Goal: Task Accomplishment & Management: Use online tool/utility

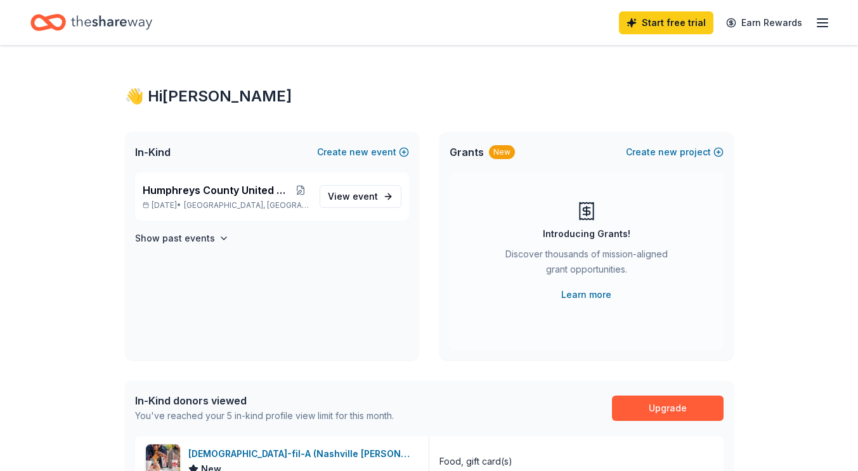
click at [223, 185] on span "Humphreys County United Way Radio Auction" at bounding box center [218, 190] width 150 height 15
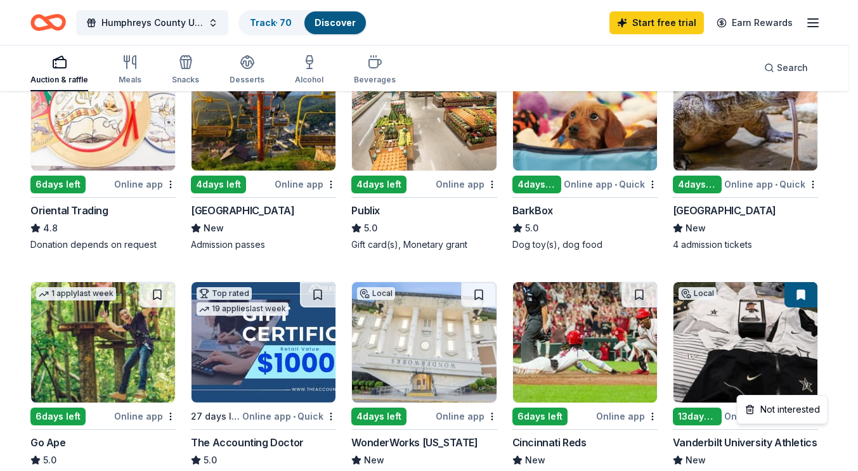
scroll to position [457, 0]
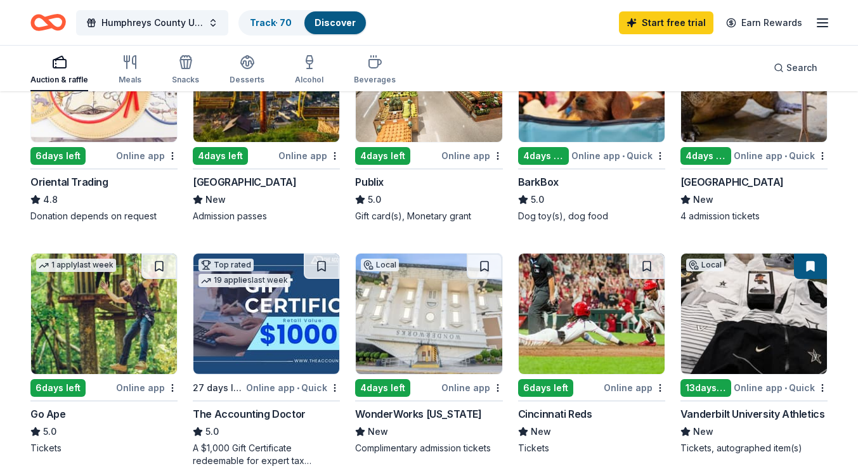
click at [263, 25] on link "Track · 70" at bounding box center [271, 22] width 42 height 11
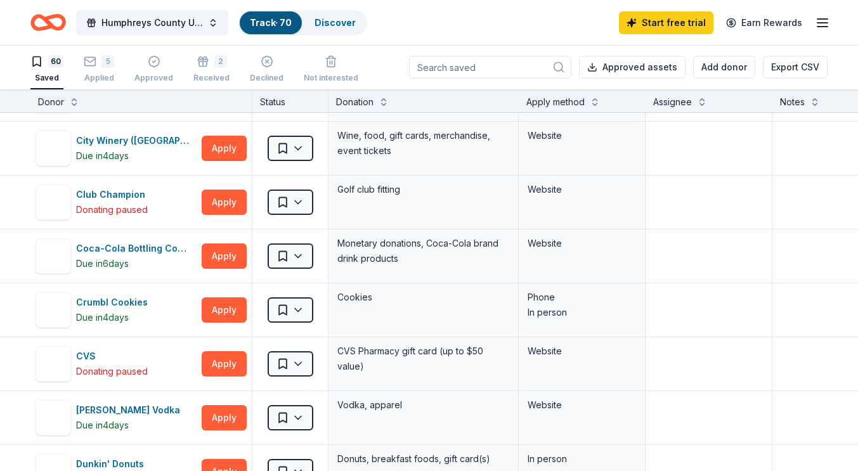
scroll to position [372, 0]
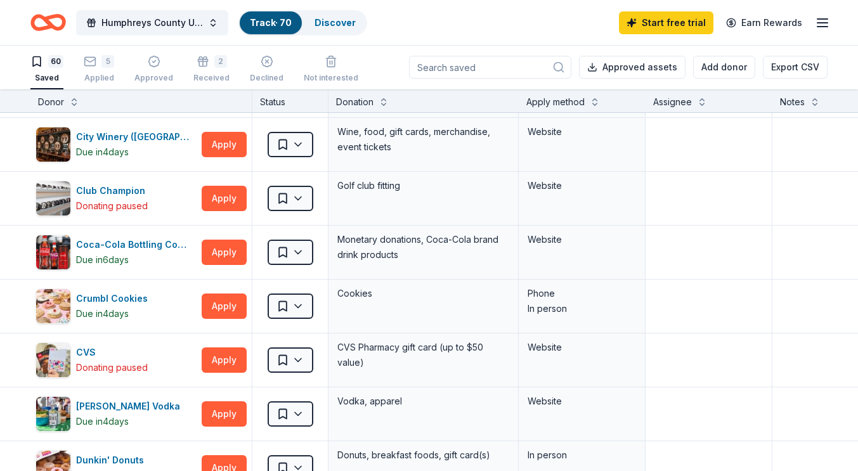
click at [103, 64] on div "5" at bounding box center [107, 61] width 13 height 13
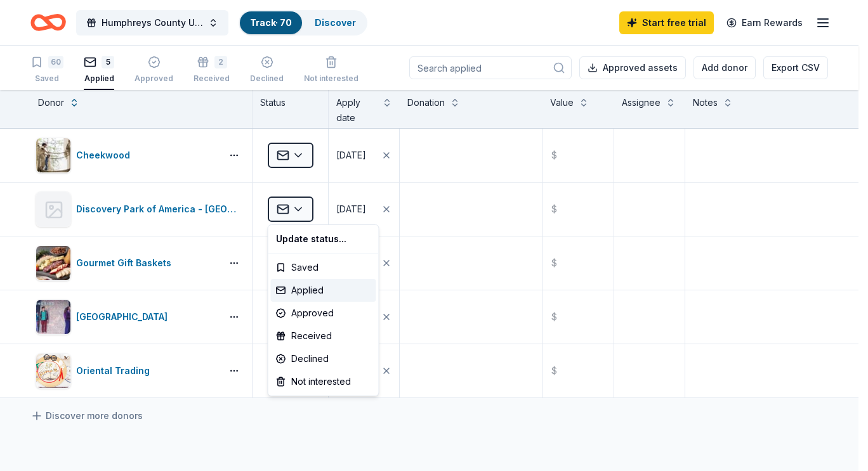
click at [303, 207] on html "Humphreys County United Way Radio Auction Track · 70 Discover Start free trial …" at bounding box center [434, 235] width 868 height 471
click at [309, 333] on div "Received" at bounding box center [323, 336] width 105 height 23
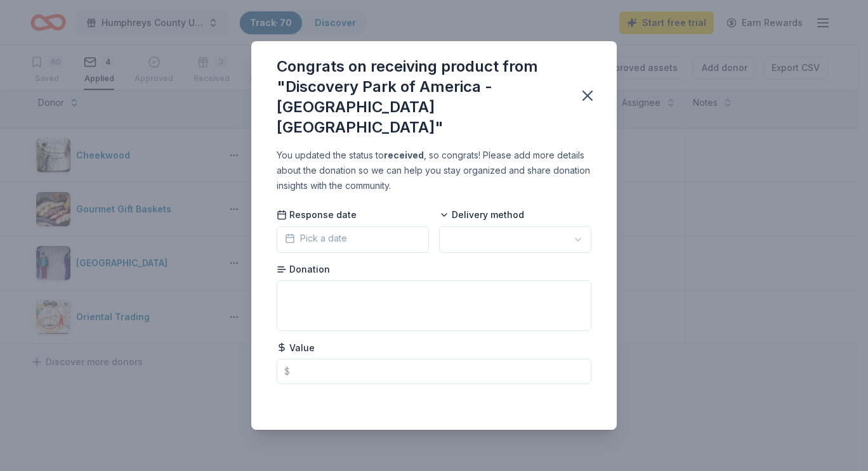
click at [305, 231] on span "Pick a date" at bounding box center [316, 238] width 62 height 15
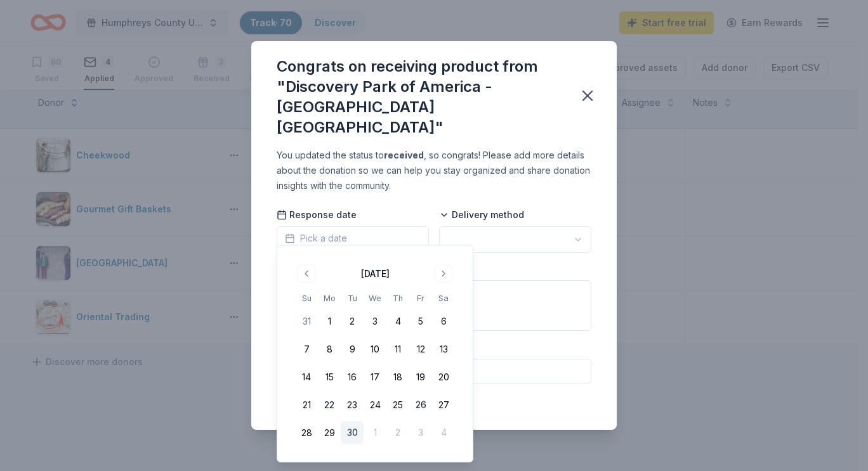
click at [421, 403] on button "26" at bounding box center [420, 405] width 23 height 23
click at [573, 228] on html "Humphreys County United Way Radio Auction Track · 70 Discover Start free trial …" at bounding box center [434, 235] width 868 height 471
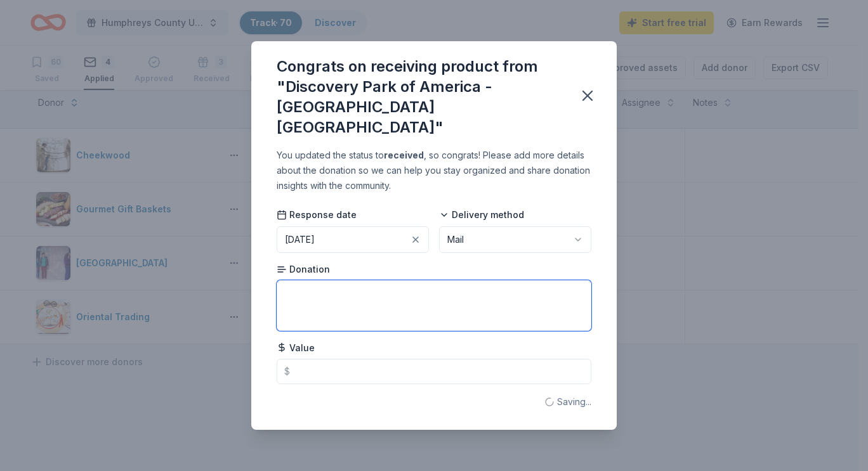
click at [311, 285] on textarea at bounding box center [434, 305] width 315 height 51
type textarea "4 general admission tickets"
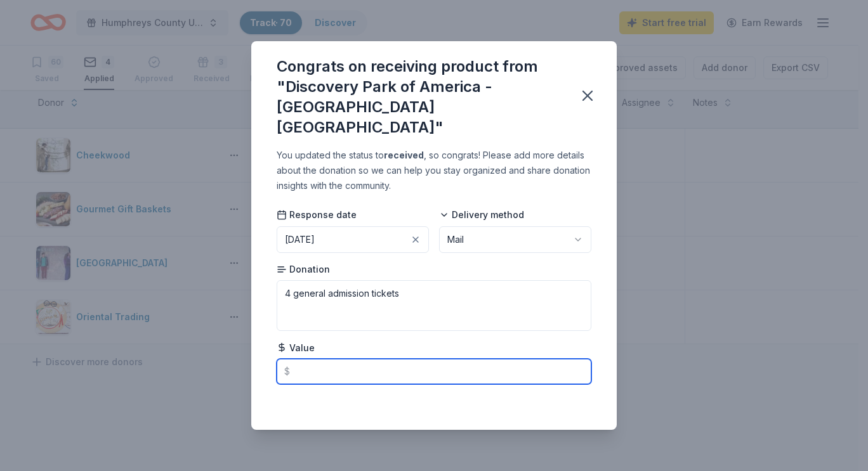
click at [332, 359] on input "text" at bounding box center [434, 371] width 315 height 25
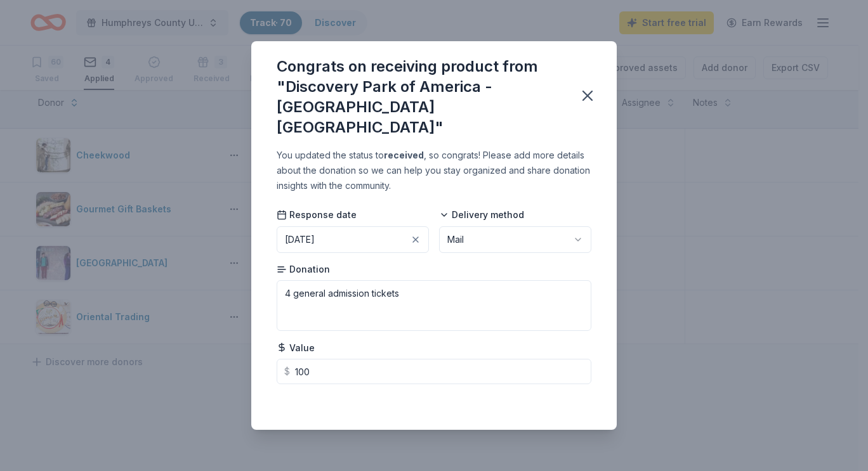
click at [584, 96] on icon "button" at bounding box center [587, 96] width 18 height 18
type input "100.00"
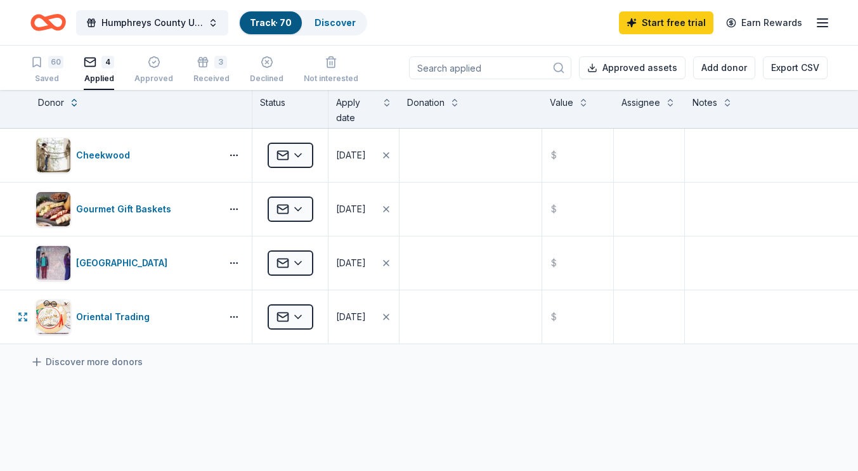
click at [295, 318] on html "Humphreys County United Way Radio Auction Track · 70 Discover Start free trial …" at bounding box center [429, 235] width 858 height 471
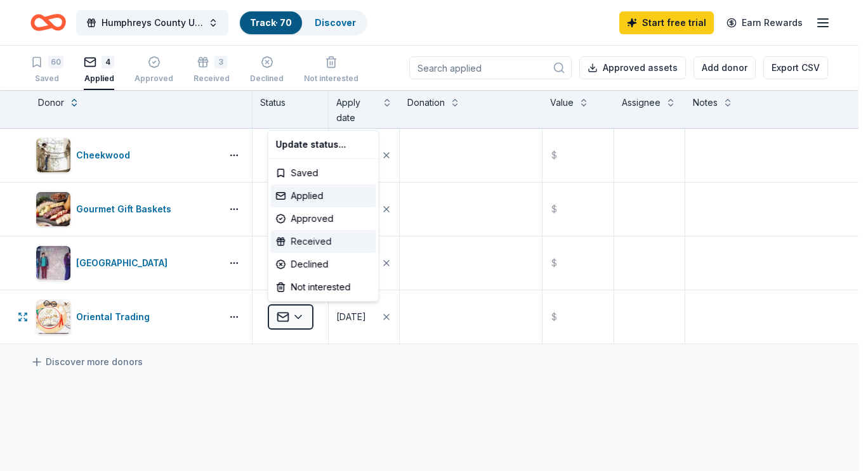
click at [303, 238] on div "Received" at bounding box center [323, 241] width 105 height 23
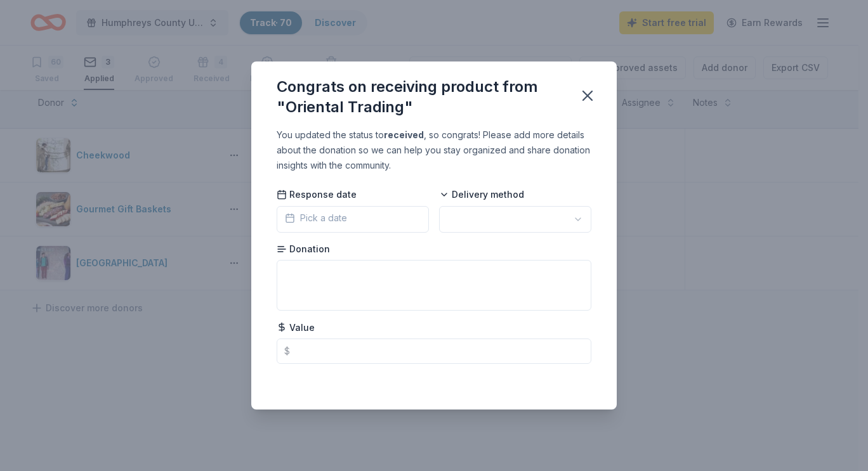
click at [311, 218] on span "Pick a date" at bounding box center [316, 218] width 62 height 15
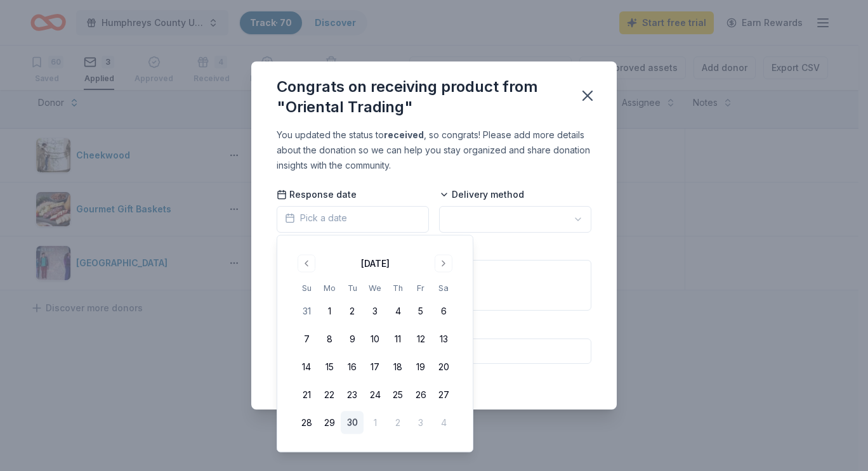
click at [399, 393] on button "25" at bounding box center [397, 395] width 23 height 23
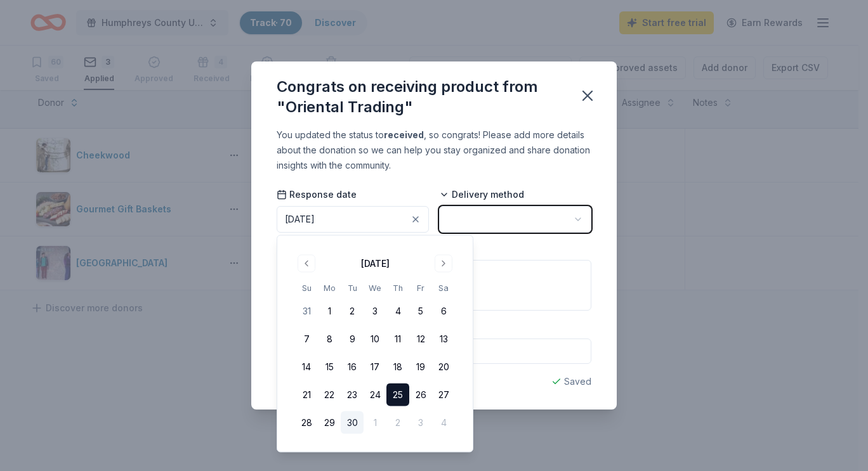
click at [530, 221] on button "button" at bounding box center [515, 219] width 152 height 27
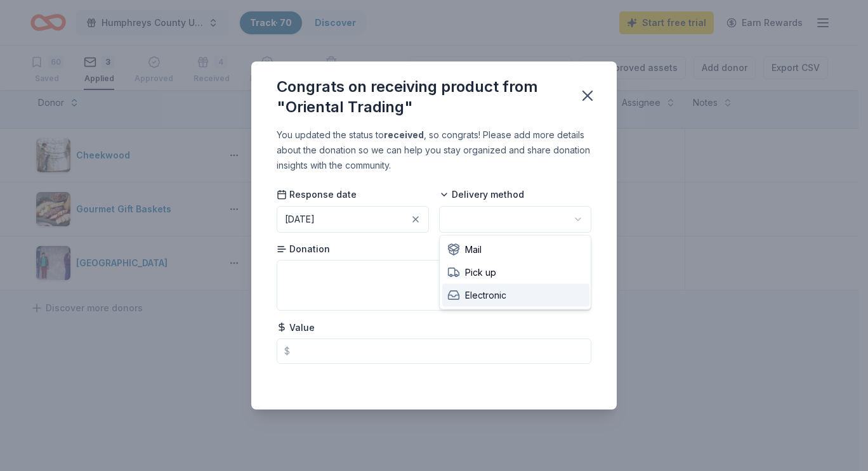
click at [503, 301] on span "Electronic" at bounding box center [476, 295] width 59 height 15
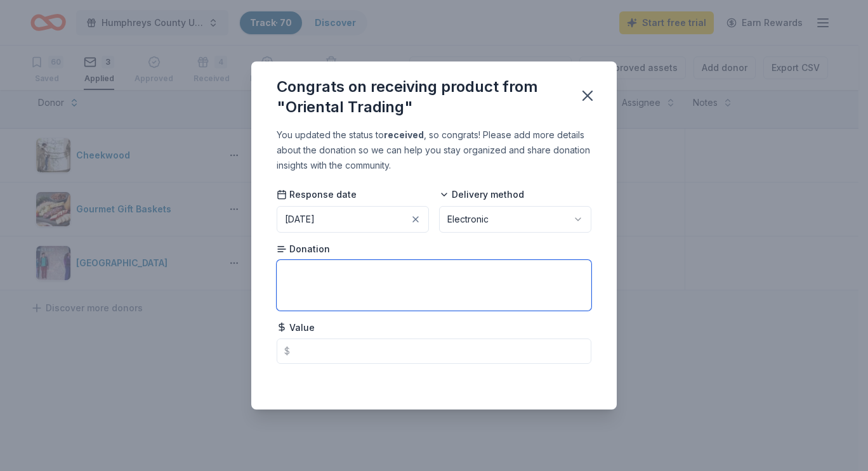
click at [365, 277] on textarea at bounding box center [434, 285] width 315 height 51
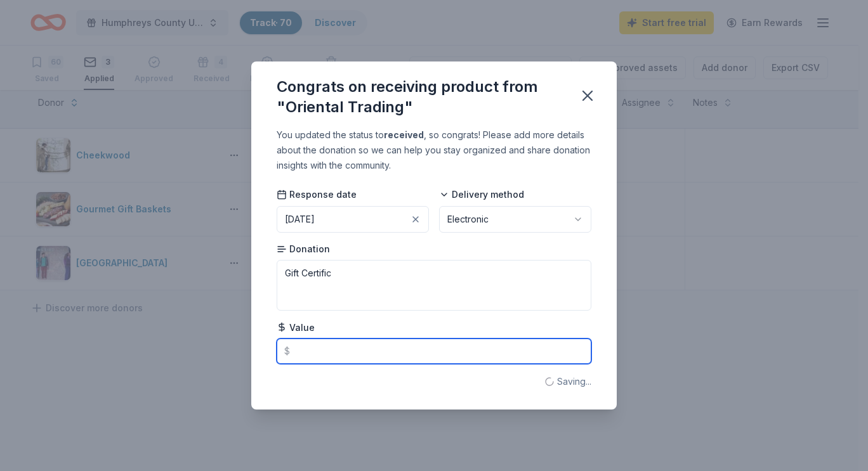
type textarea "Gift Certificate"
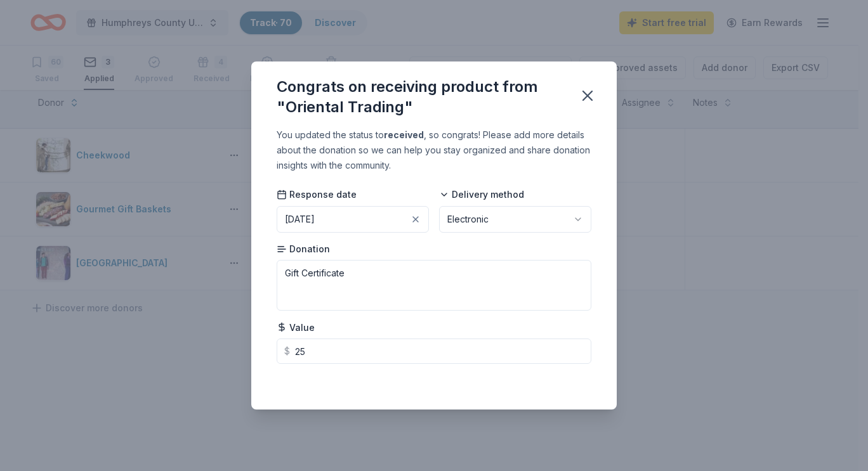
click at [585, 95] on icon "button" at bounding box center [587, 95] width 9 height 9
type input "25.00"
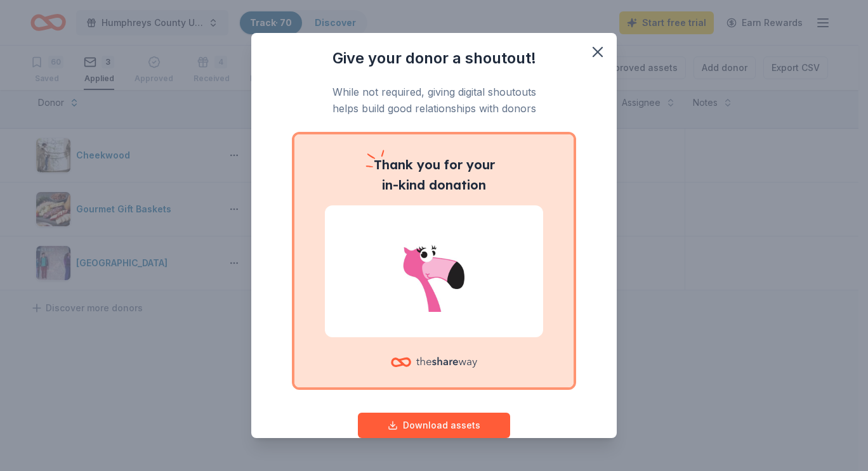
click at [593, 49] on icon "button" at bounding box center [597, 52] width 9 height 9
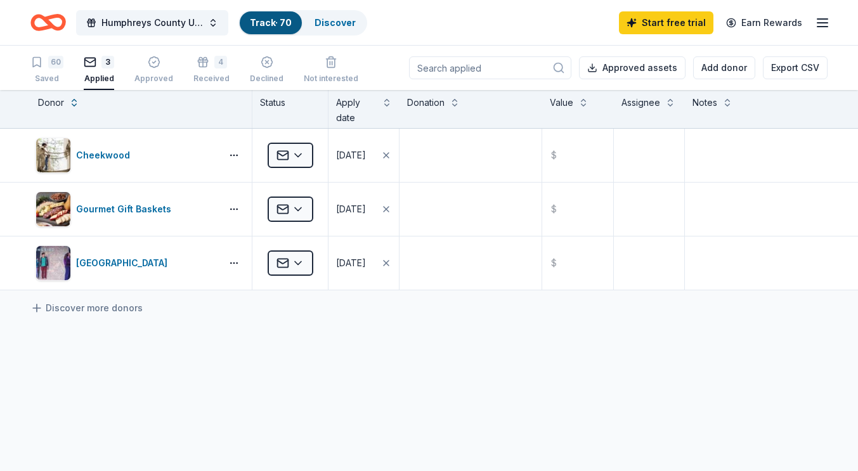
click at [215, 62] on div "4" at bounding box center [220, 55] width 13 height 13
